Goal: Task Accomplishment & Management: Manage account settings

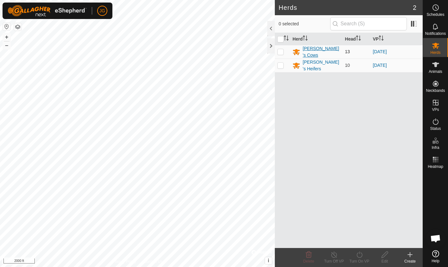
click at [321, 50] on div "[PERSON_NAME]'s Cows" at bounding box center [321, 51] width 37 height 13
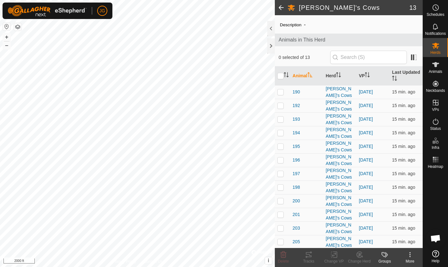
scroll to position [18, 0]
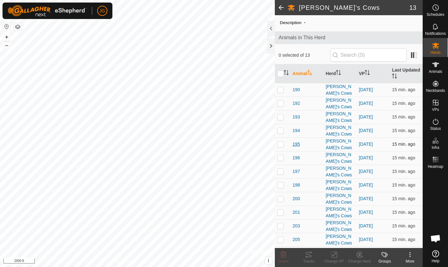
click at [296, 141] on span "195" at bounding box center [296, 144] width 7 height 7
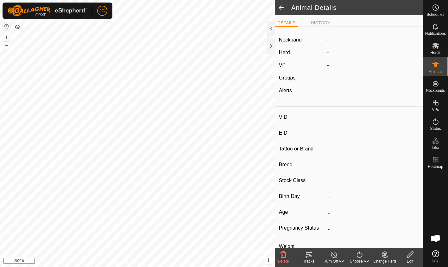
type input "195"
type input "-"
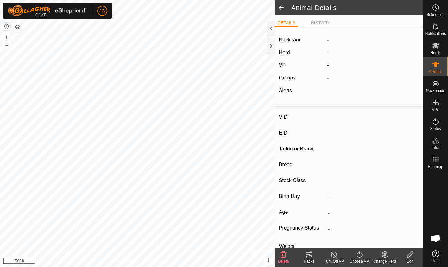
type input "Pregnant"
type input "0 kg"
type input "-"
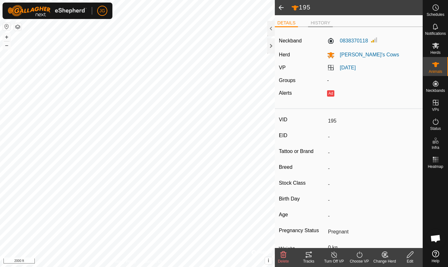
click at [321, 24] on li "HISTORY" at bounding box center [320, 24] width 25 height 8
